Goal: Task Accomplishment & Management: Complete application form

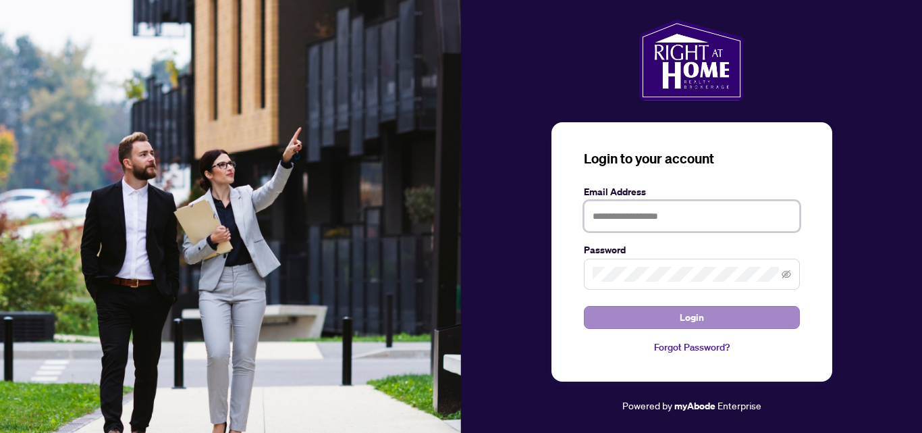
type input "**********"
click at [691, 313] on span "Login" at bounding box center [692, 318] width 24 height 22
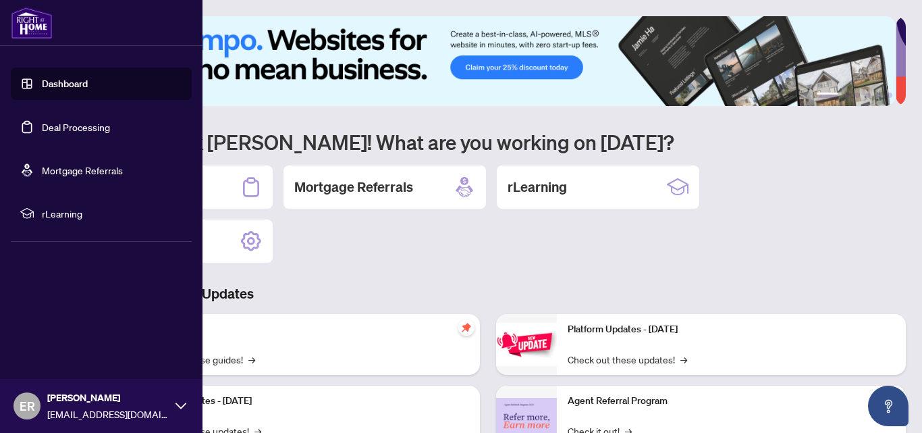
click at [59, 126] on link "Deal Processing" at bounding box center [76, 127] width 68 height 12
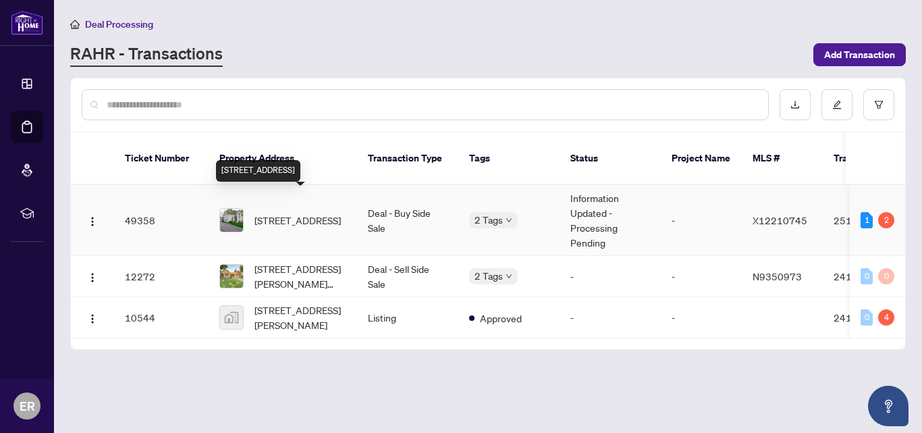
click at [288, 213] on span "[STREET_ADDRESS]" at bounding box center [298, 220] width 86 height 15
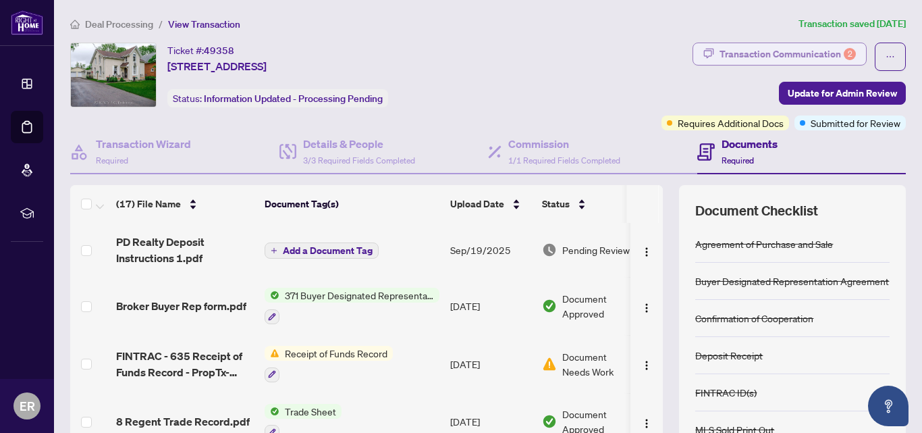
click at [802, 59] on div "Transaction Communication 2" at bounding box center [788, 54] width 136 height 22
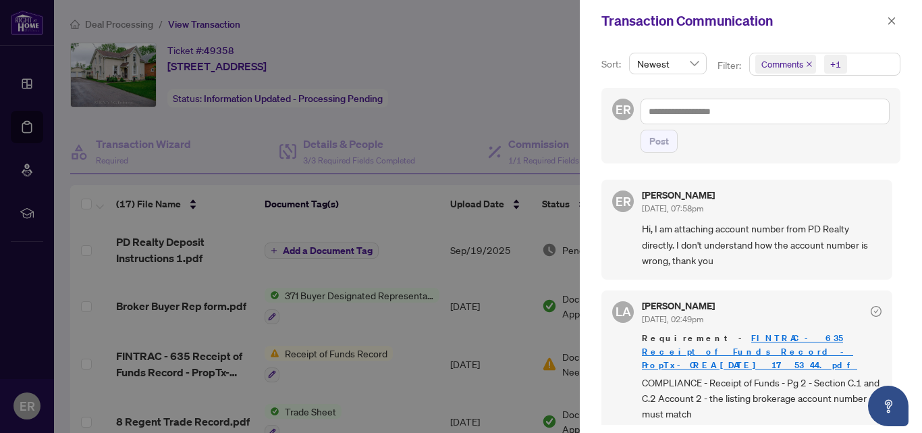
click at [693, 63] on span "Newest" at bounding box center [667, 63] width 61 height 20
click at [693, 65] on span "Newest" at bounding box center [667, 63] width 61 height 20
click at [891, 27] on span "button" at bounding box center [891, 21] width 9 height 22
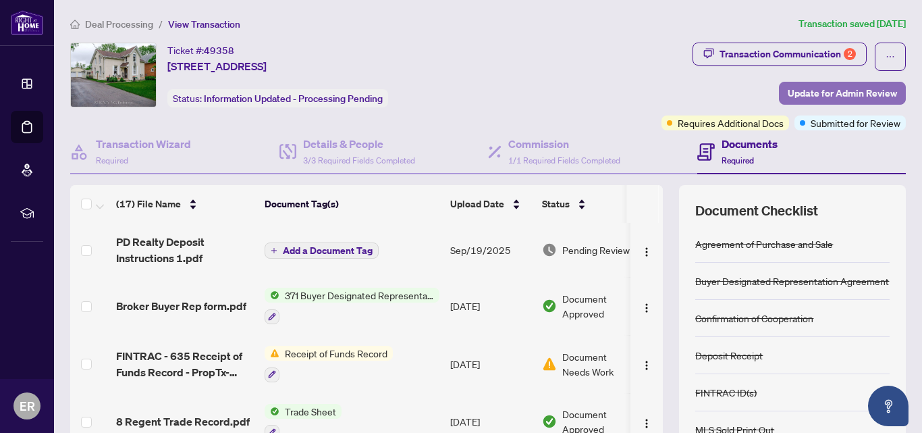
click at [853, 98] on span "Update for Admin Review" at bounding box center [842, 93] width 109 height 22
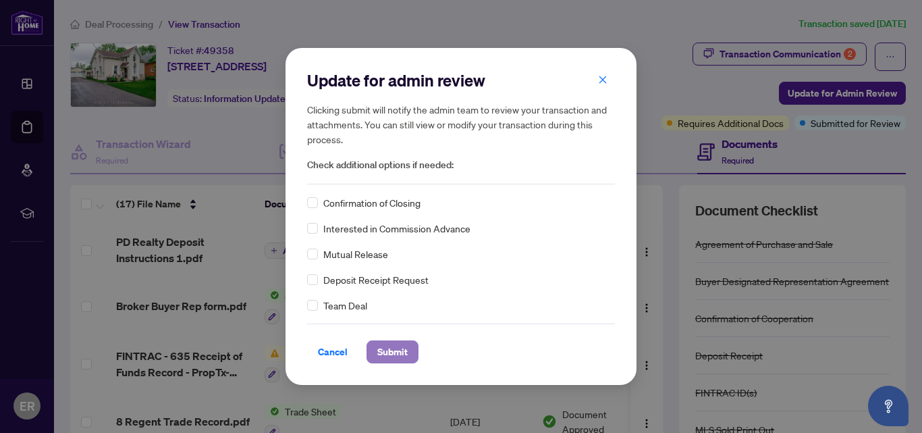
click at [394, 346] on span "Submit" at bounding box center [392, 352] width 30 height 22
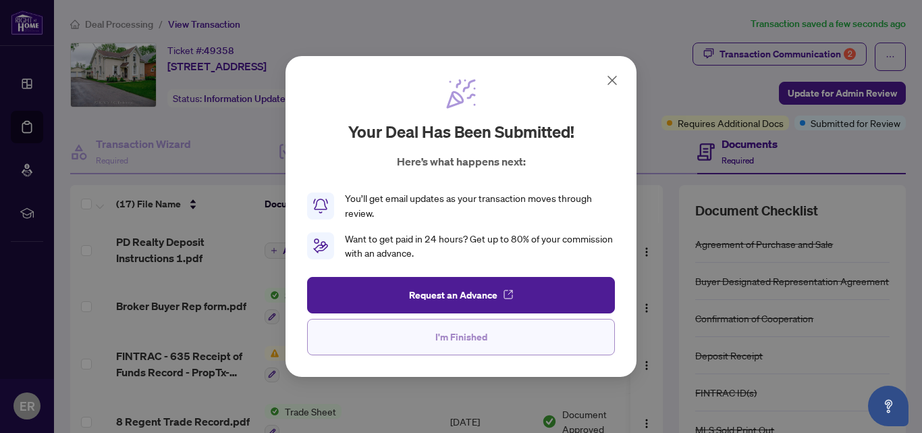
click at [467, 335] on span "I'm Finished" at bounding box center [462, 337] width 52 height 22
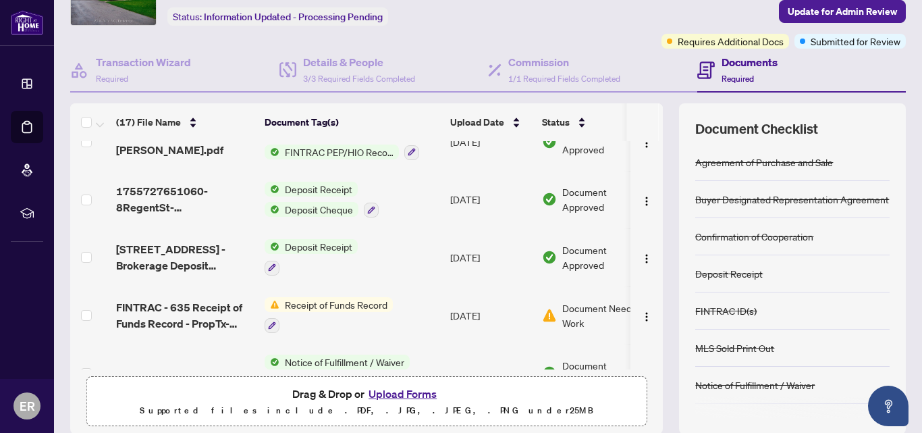
scroll to position [377, 0]
